Goal: Information Seeking & Learning: Check status

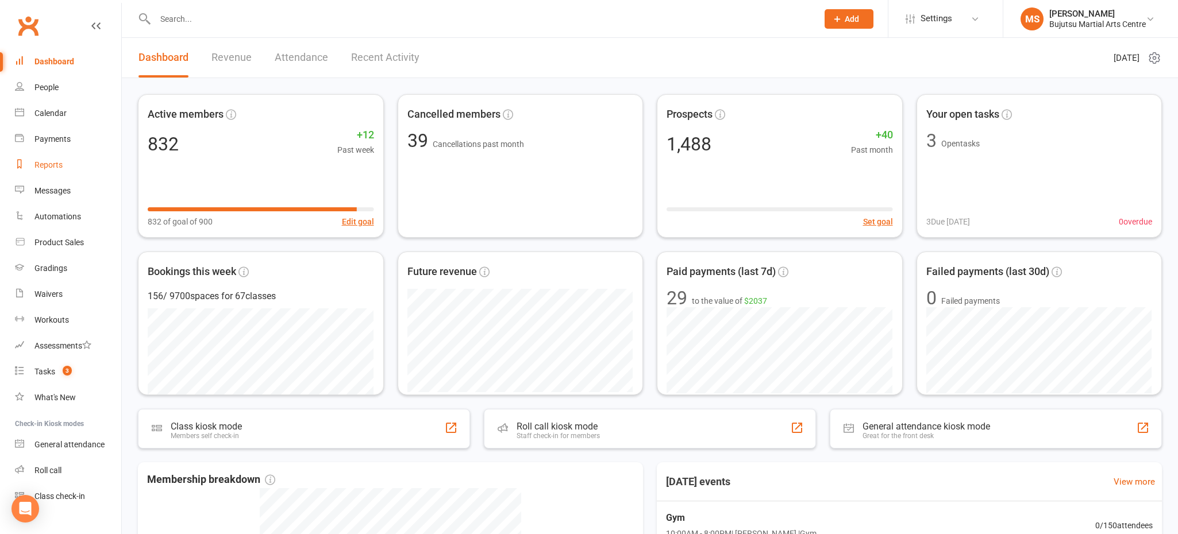
click at [45, 165] on div "Reports" at bounding box center [48, 164] width 28 height 9
select select "100"
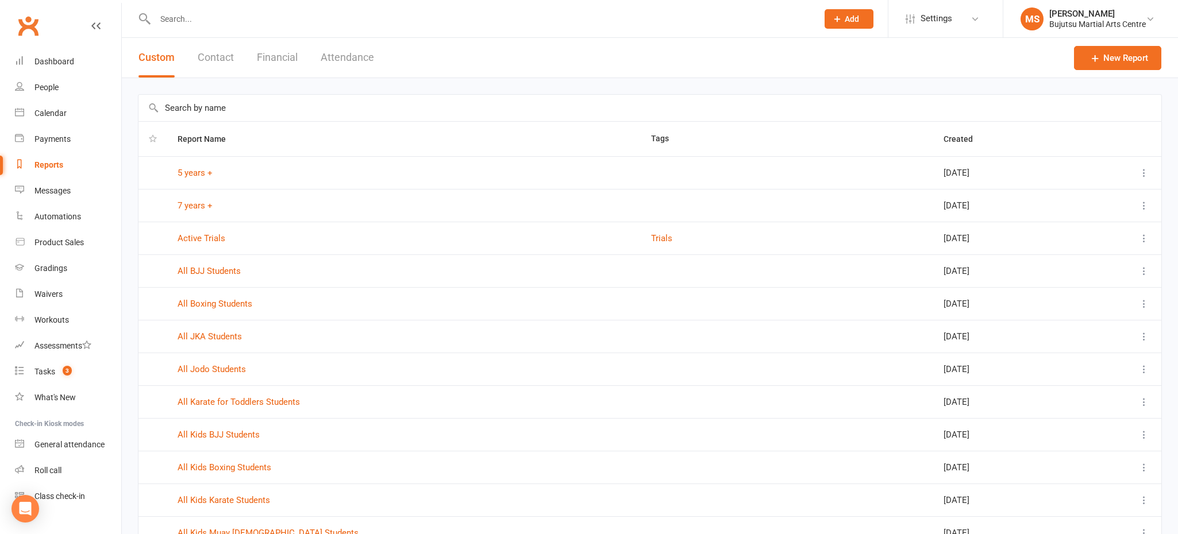
click at [363, 60] on button "Attendance" at bounding box center [347, 58] width 53 height 40
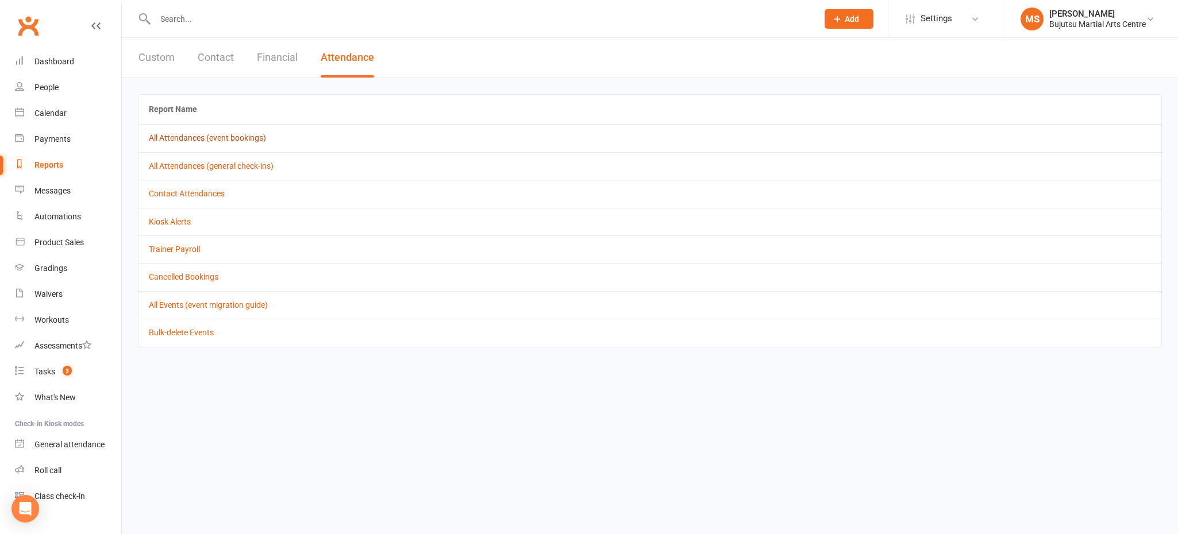
click at [236, 137] on link "All Attendances (event bookings)" at bounding box center [207, 137] width 117 height 9
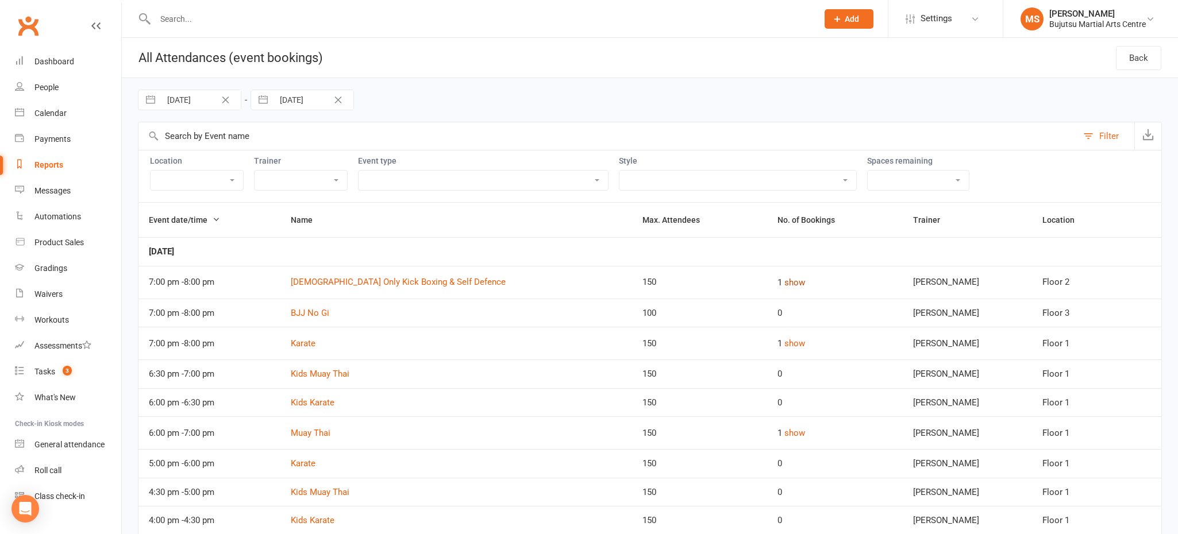
click at [787, 283] on button "show" at bounding box center [794, 283] width 21 height 14
click at [795, 373] on button "show" at bounding box center [794, 374] width 21 height 14
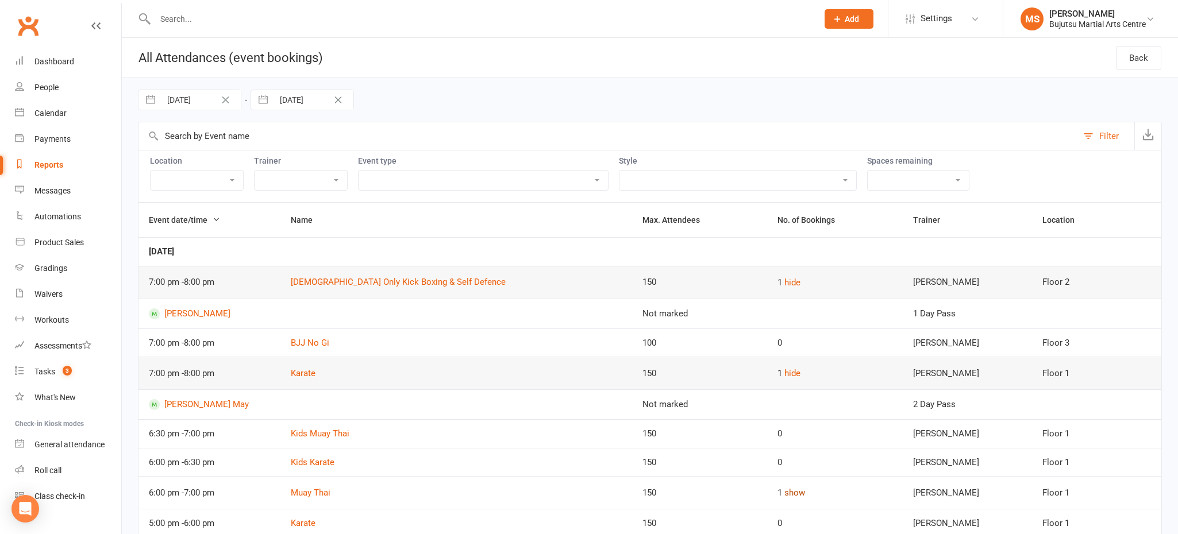
click at [788, 490] on button "show" at bounding box center [794, 493] width 21 height 14
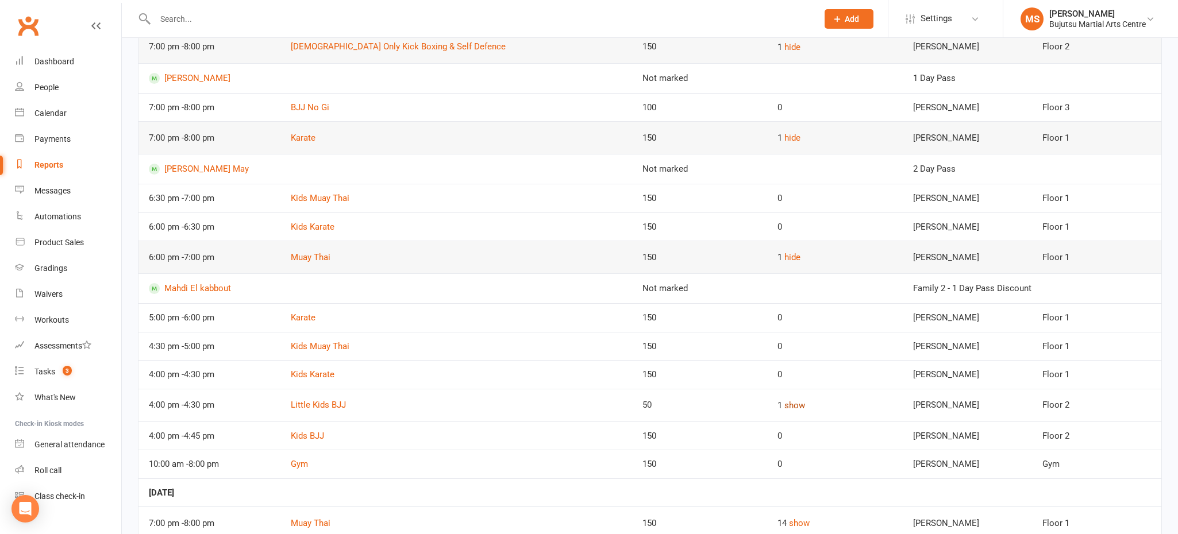
scroll to position [237, 0]
click at [785, 400] on button "show" at bounding box center [794, 405] width 21 height 14
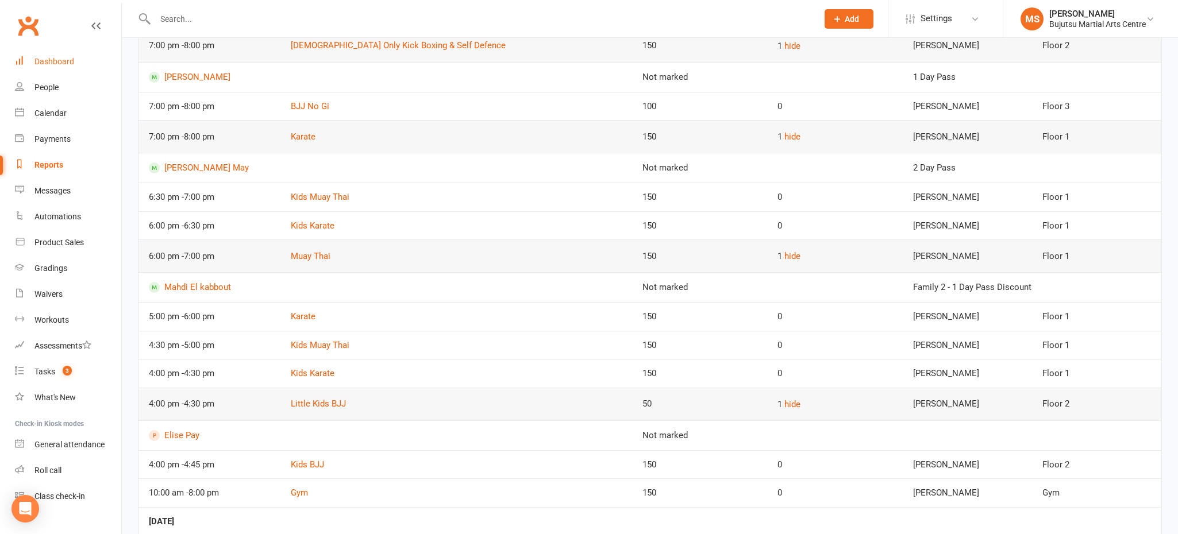
click at [80, 60] on link "Dashboard" at bounding box center [68, 62] width 106 height 26
